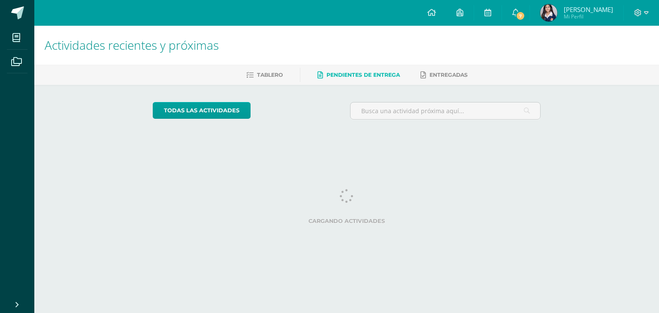
drag, startPoint x: 0, startPoint y: 0, endPoint x: 542, endPoint y: 18, distance: 542.3
click at [542, 18] on link "[PERSON_NAME] Mi Perfil" at bounding box center [576, 13] width 93 height 26
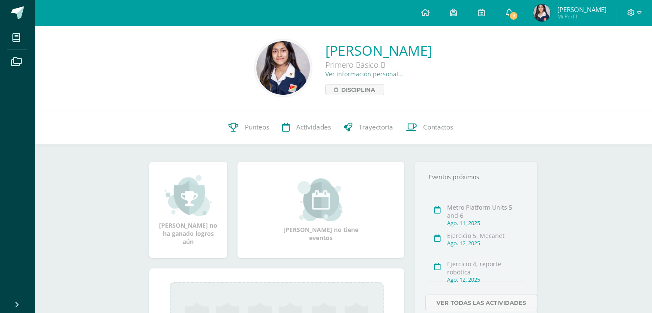
click at [518, 12] on span "7" at bounding box center [513, 15] width 9 height 9
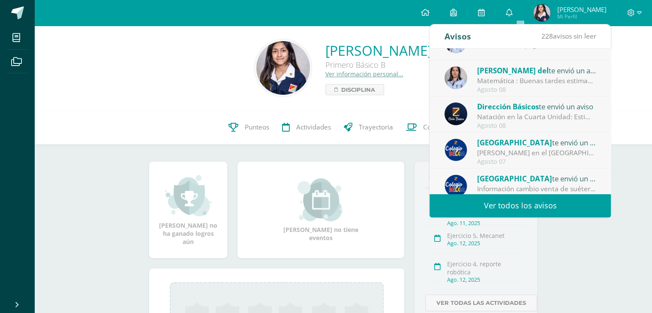
scroll to position [61, 0]
click at [539, 76] on div "Matemática : Buenas tardes estimados Padres de familia, espero que estén muy bi…" at bounding box center [536, 80] width 119 height 10
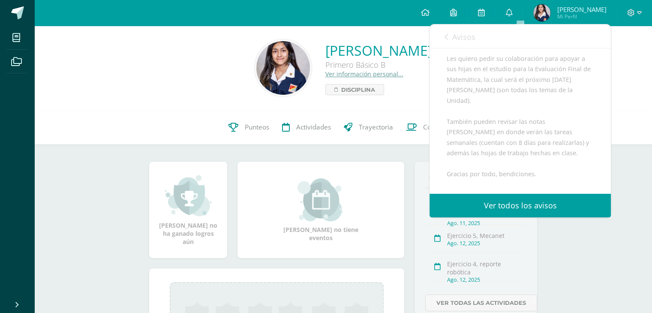
scroll to position [171, 0]
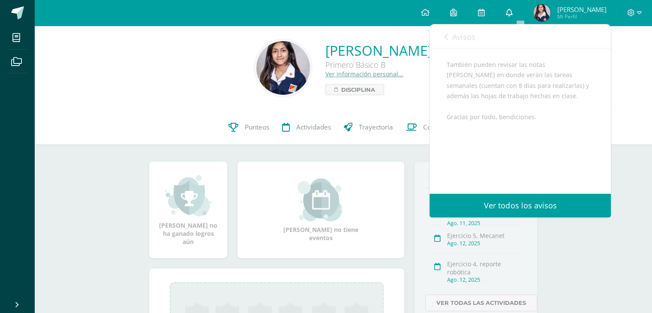
click at [521, 6] on link "0" at bounding box center [508, 13] width 27 height 26
click at [451, 35] on link "Avisos" at bounding box center [460, 36] width 31 height 24
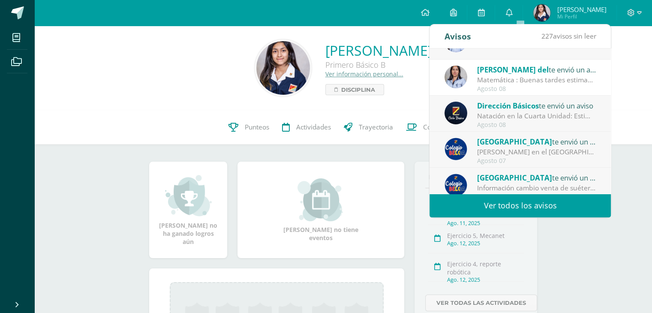
scroll to position [62, 0]
click at [556, 111] on div "Natación en la Cuarta Unidad: Estimados padres y madres de familia: Reciban un …" at bounding box center [536, 115] width 119 height 10
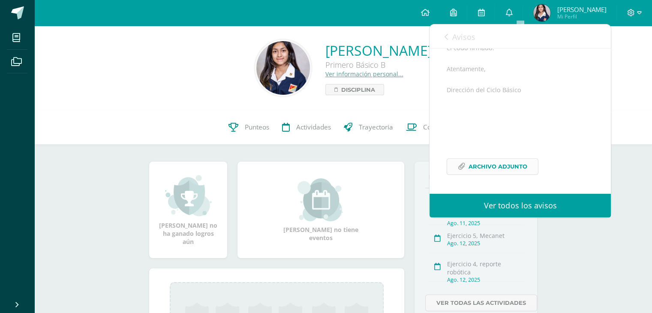
click at [514, 175] on span "Archivo Adjunto" at bounding box center [498, 167] width 59 height 16
click at [446, 41] on link "Avisos" at bounding box center [460, 36] width 31 height 24
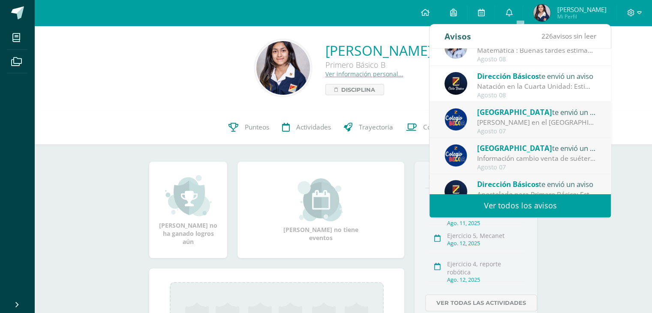
scroll to position [91, 0]
click at [551, 114] on div "Colegio Belga te envió un aviso" at bounding box center [536, 111] width 119 height 11
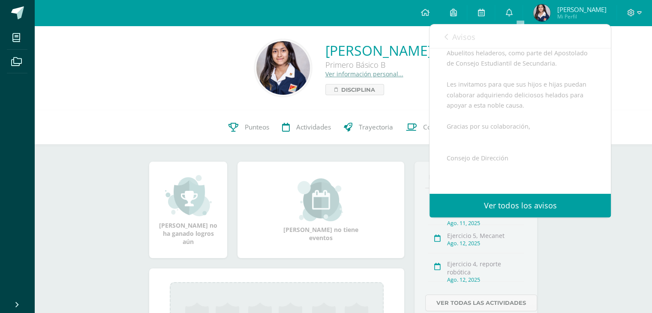
scroll to position [136, 0]
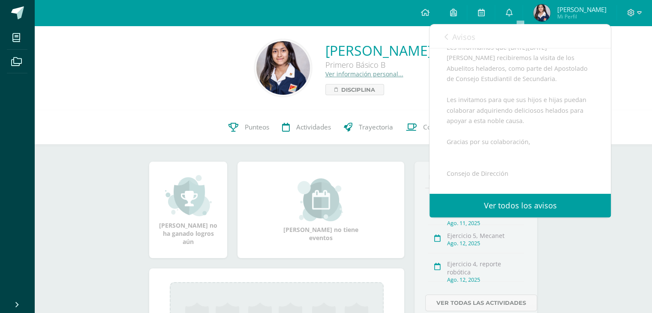
click at [448, 36] on icon at bounding box center [446, 36] width 3 height 7
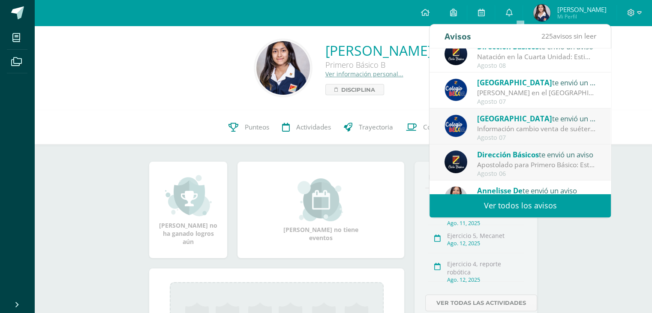
scroll to position [120, 0]
click at [556, 114] on div "Colegio Belga te envió un aviso" at bounding box center [536, 118] width 119 height 11
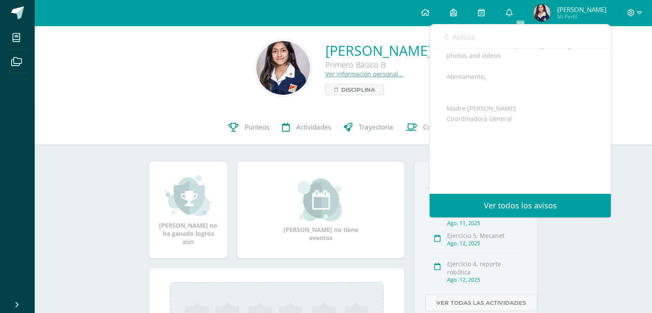
scroll to position [275, 0]
click at [447, 40] on icon at bounding box center [446, 36] width 3 height 7
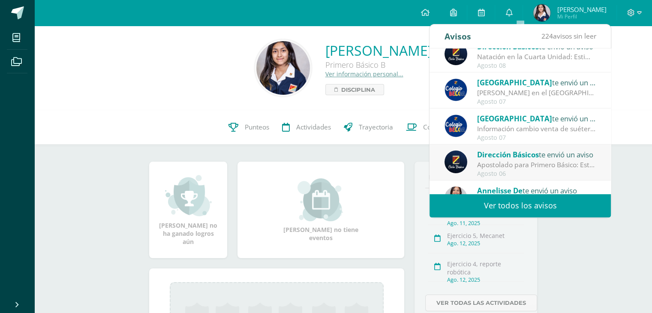
scroll to position [142, 0]
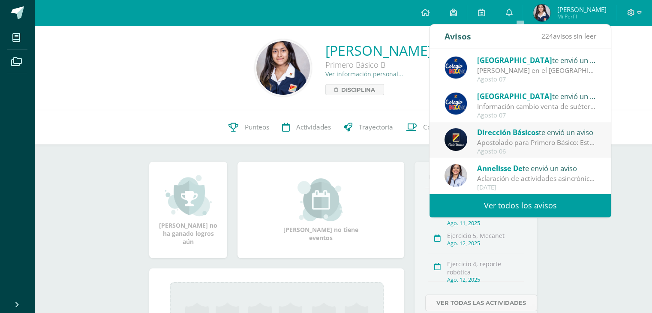
click at [536, 122] on div "Dirección Básicos te envió un aviso Apostolado para Primero Básico: Estimados p…" at bounding box center [520, 140] width 181 height 36
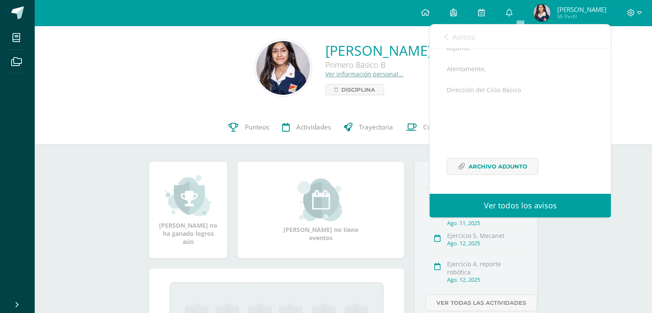
scroll to position [178, 0]
click at [514, 162] on span "Archivo Adjunto" at bounding box center [498, 167] width 59 height 16
click at [517, 18] on link "0" at bounding box center [508, 13] width 27 height 26
